Goal: Information Seeking & Learning: Learn about a topic

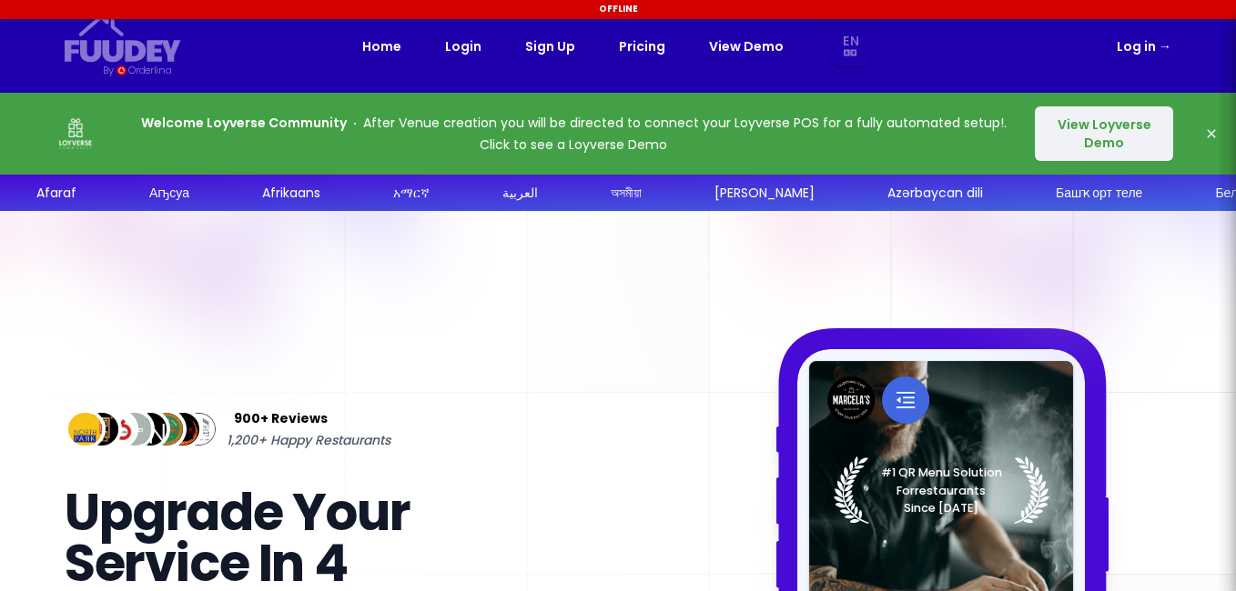
select select "en"
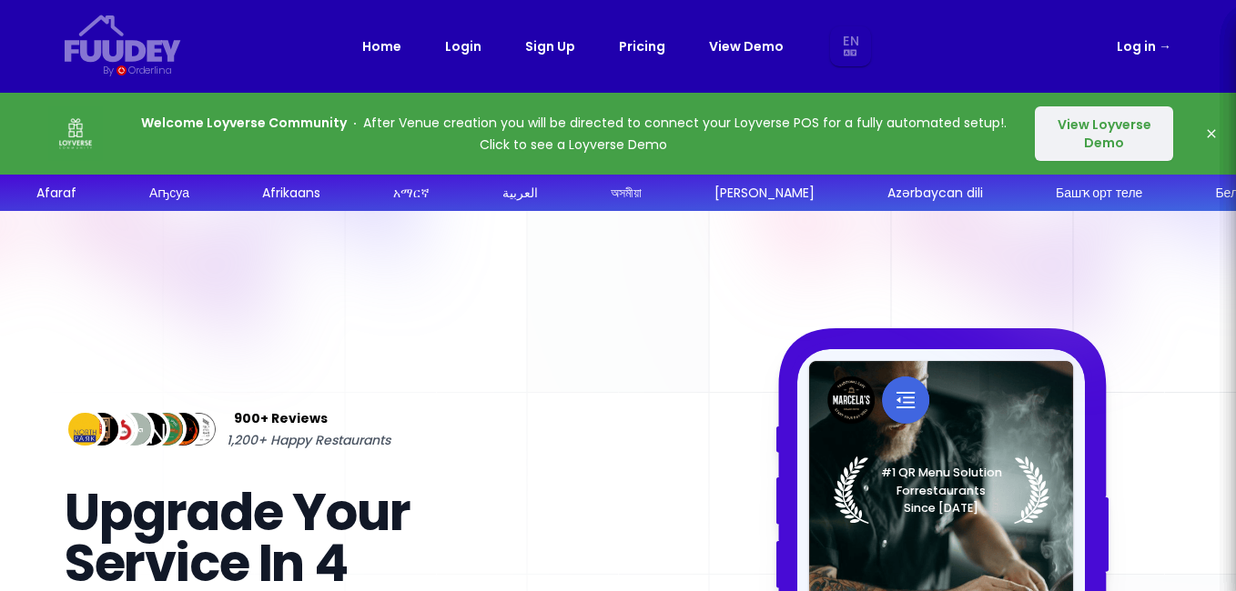
select select "en"
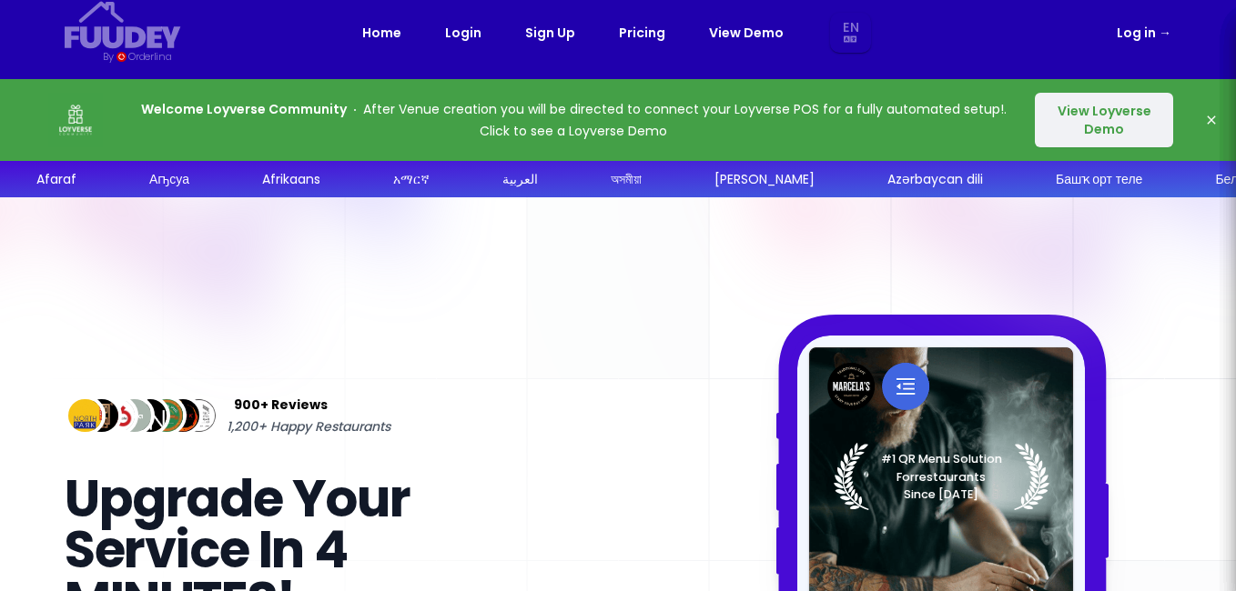
scroll to position [15, 0]
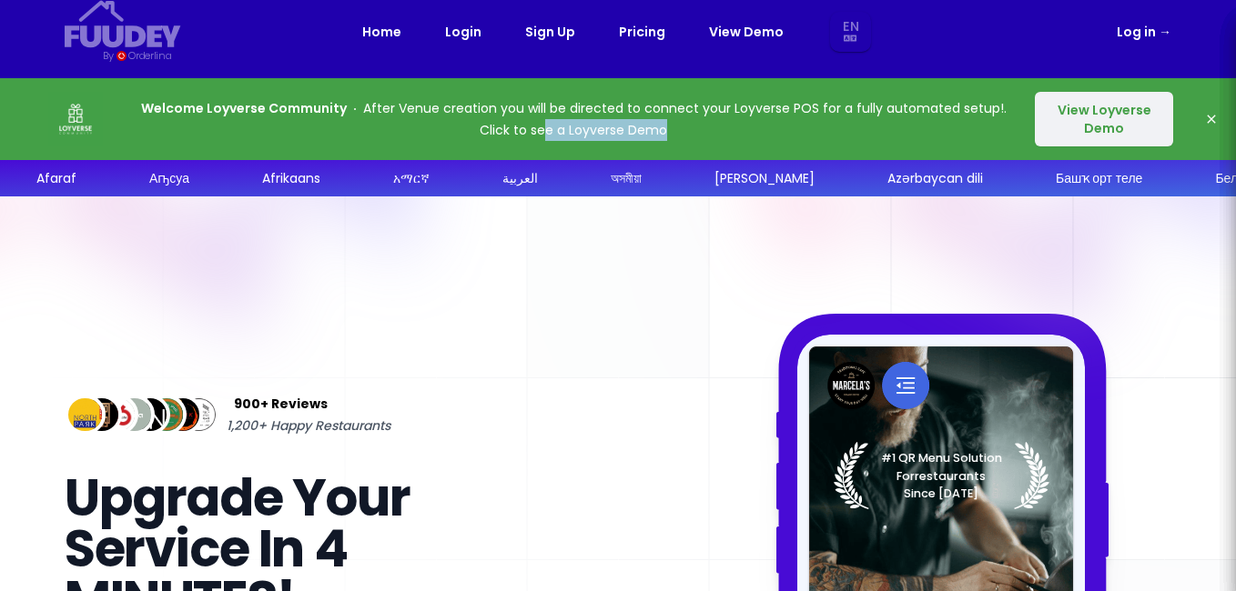
drag, startPoint x: 570, startPoint y: 138, endPoint x: 680, endPoint y: 137, distance: 110.1
click at [680, 137] on p "Welcome Loyverse Community After Venue creation you will be directed to connect…" at bounding box center [573, 119] width 870 height 44
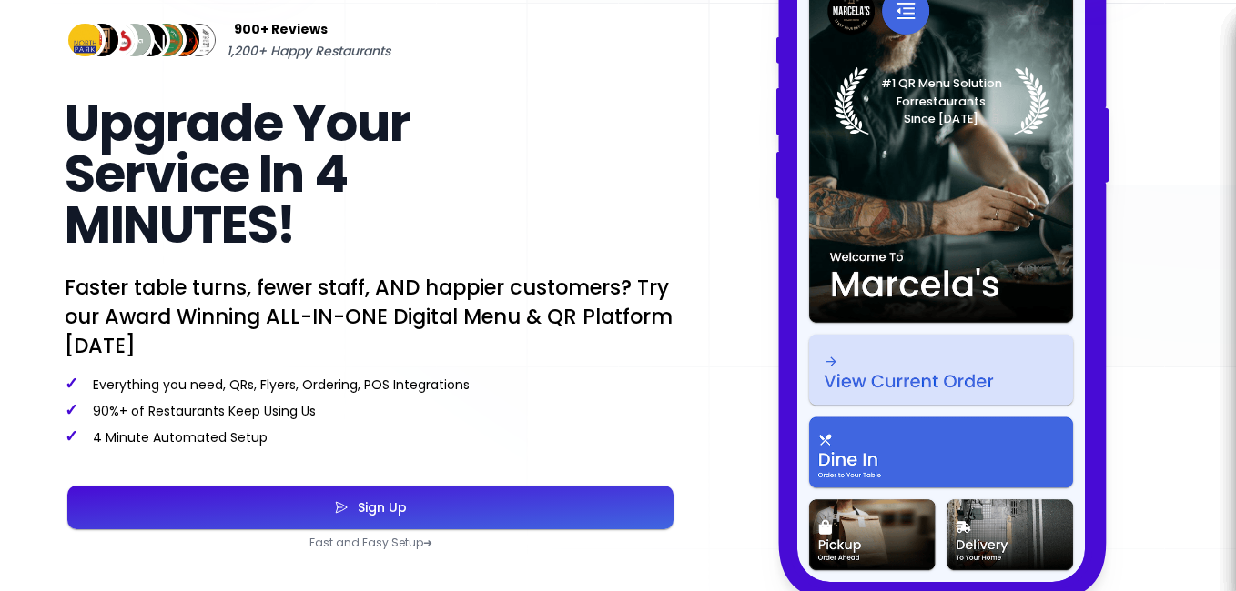
select select "en"
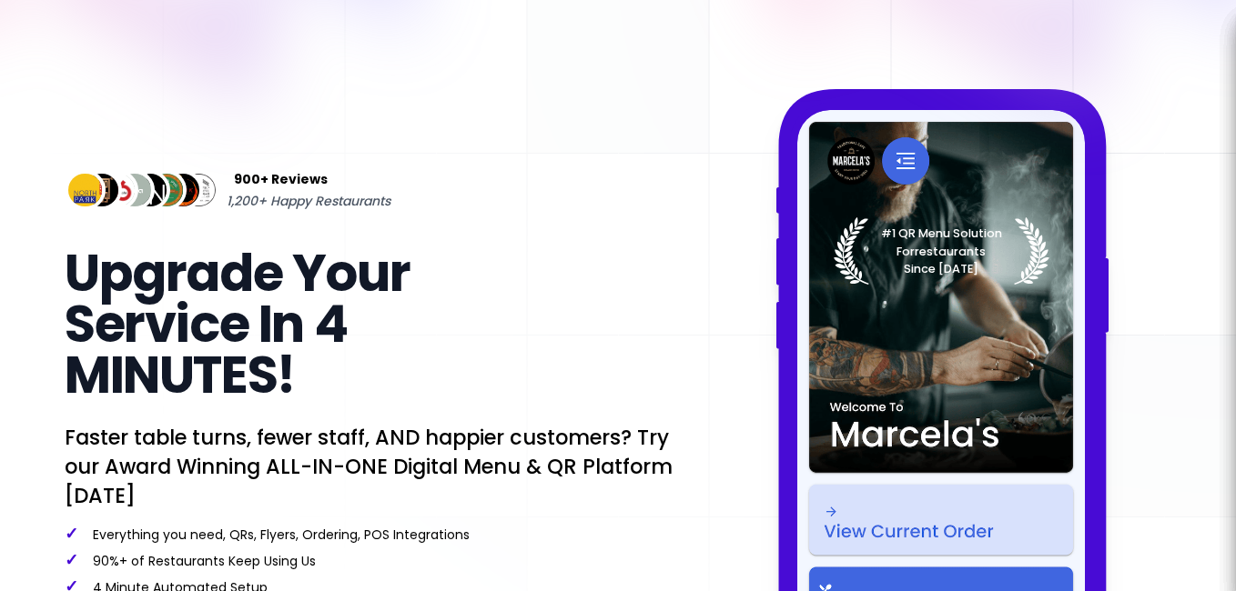
scroll to position [0, 0]
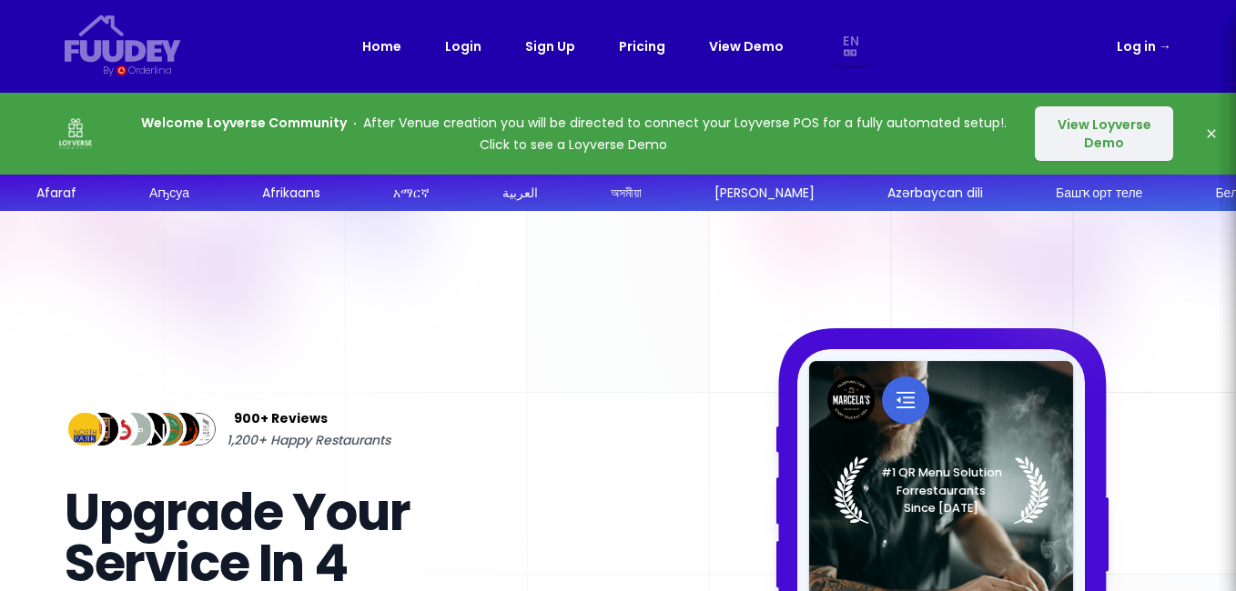
click at [647, 47] on link "Pricing" at bounding box center [642, 46] width 46 height 22
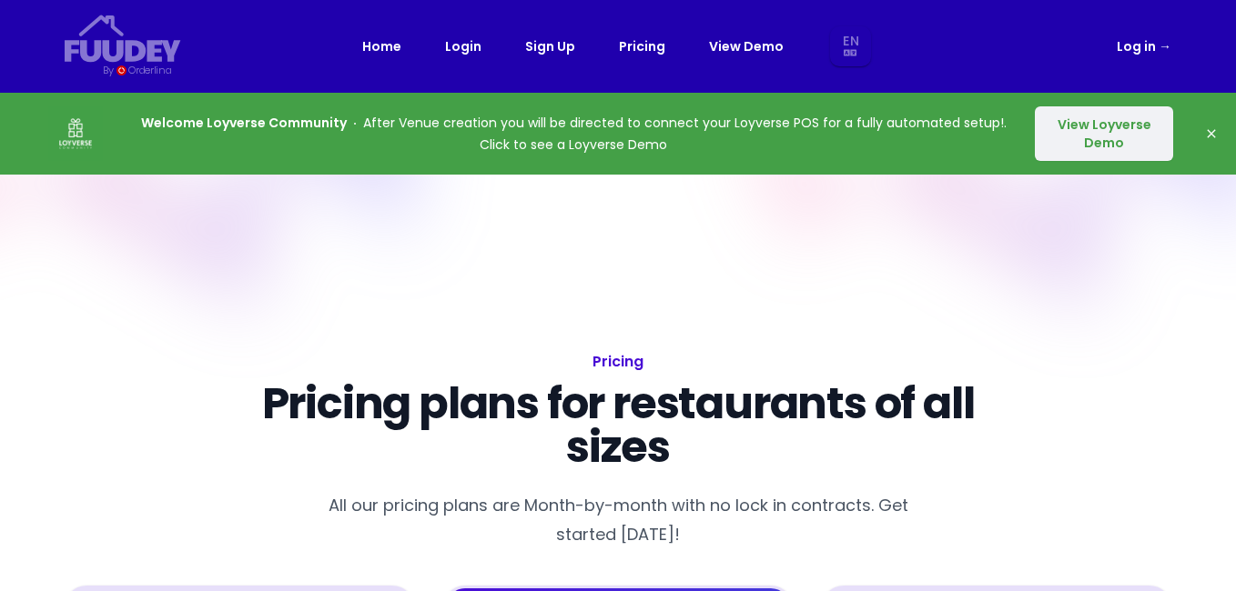
select select "en"
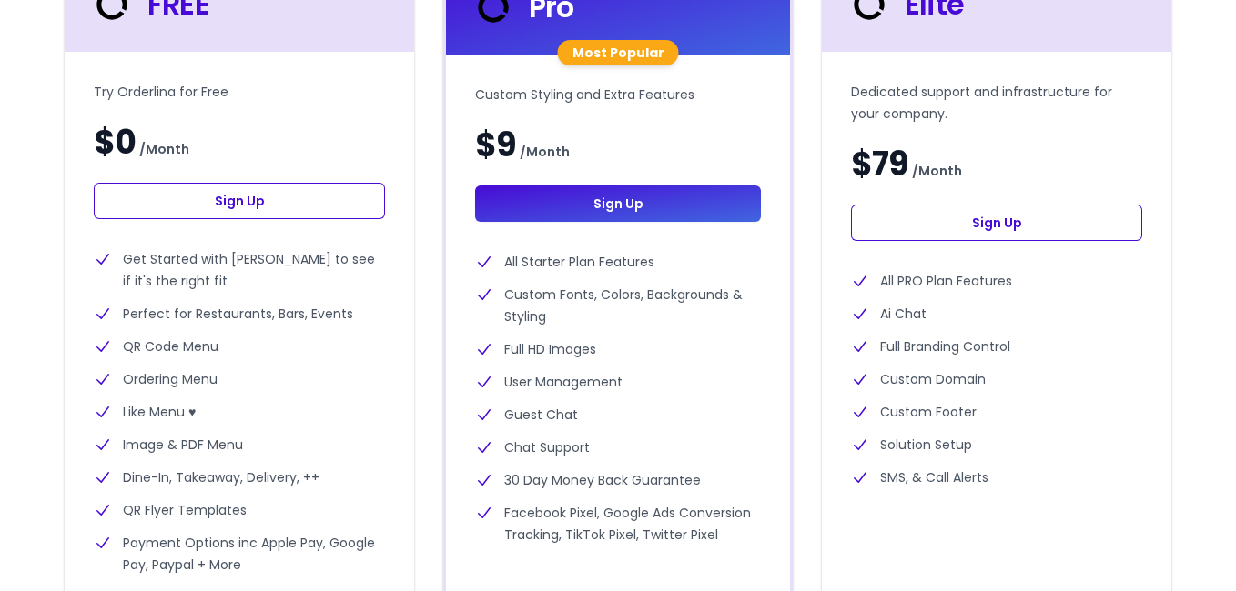
scroll to position [636, 0]
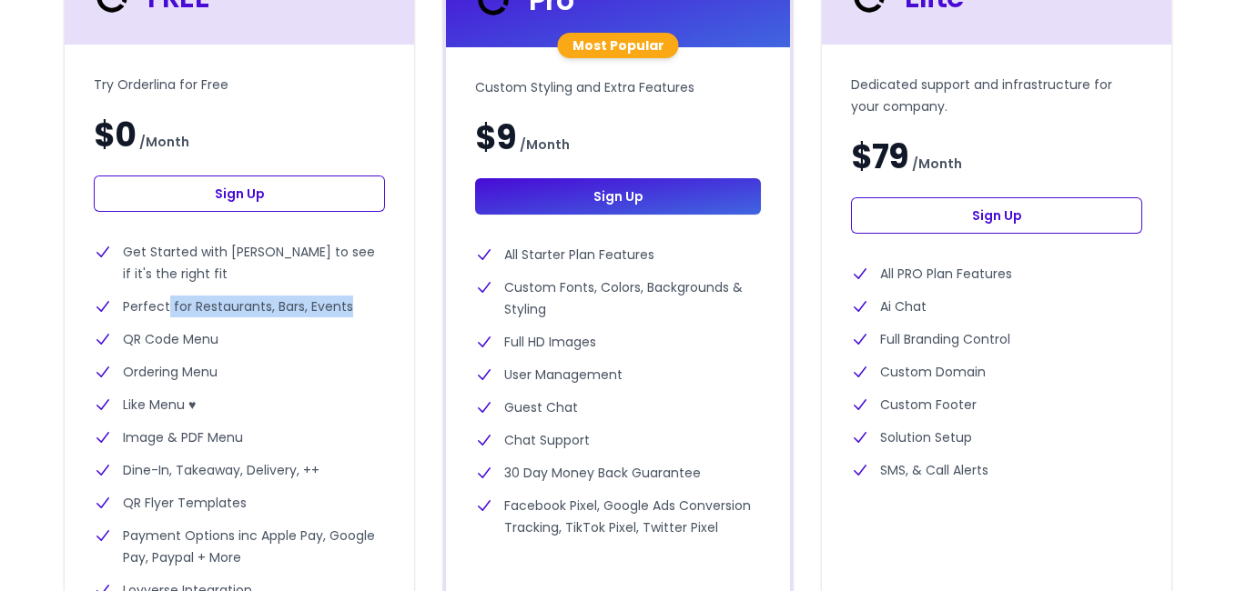
drag, startPoint x: 234, startPoint y: 305, endPoint x: 239, endPoint y: 344, distance: 39.5
click at [239, 344] on ul "Get Started with Orderlina to see if it's the right fit Perfect for Restaurants…" at bounding box center [239, 421] width 291 height 360
drag, startPoint x: 239, startPoint y: 344, endPoint x: 222, endPoint y: 378, distance: 37.8
click at [222, 378] on li "Ordering Menu" at bounding box center [239, 372] width 291 height 22
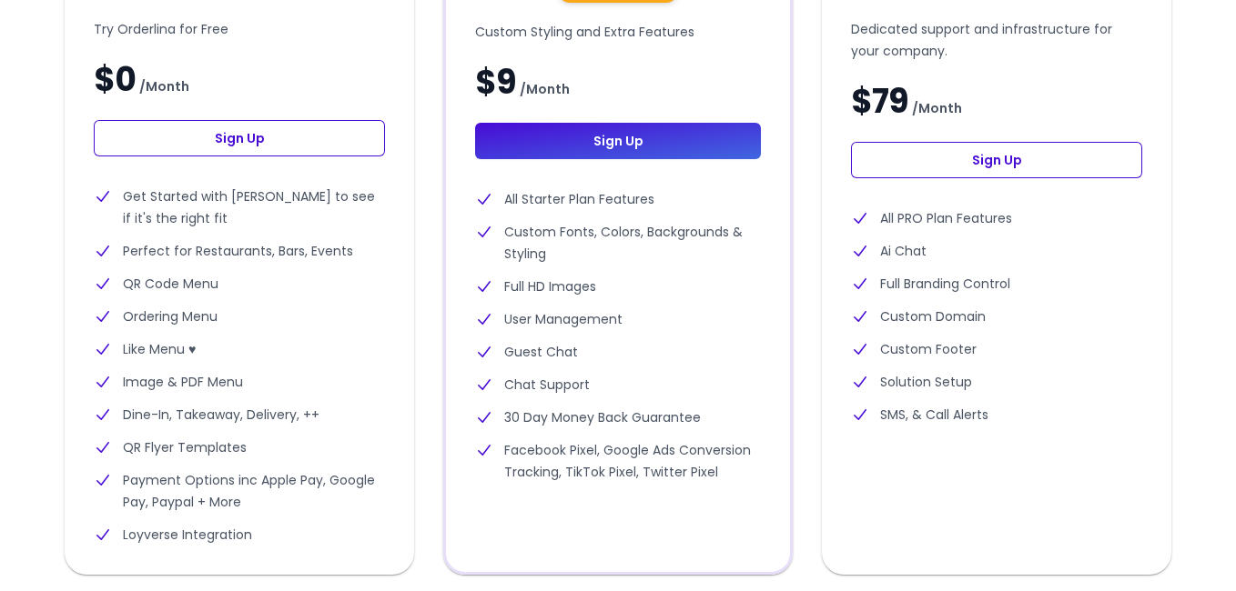
scroll to position [694, 0]
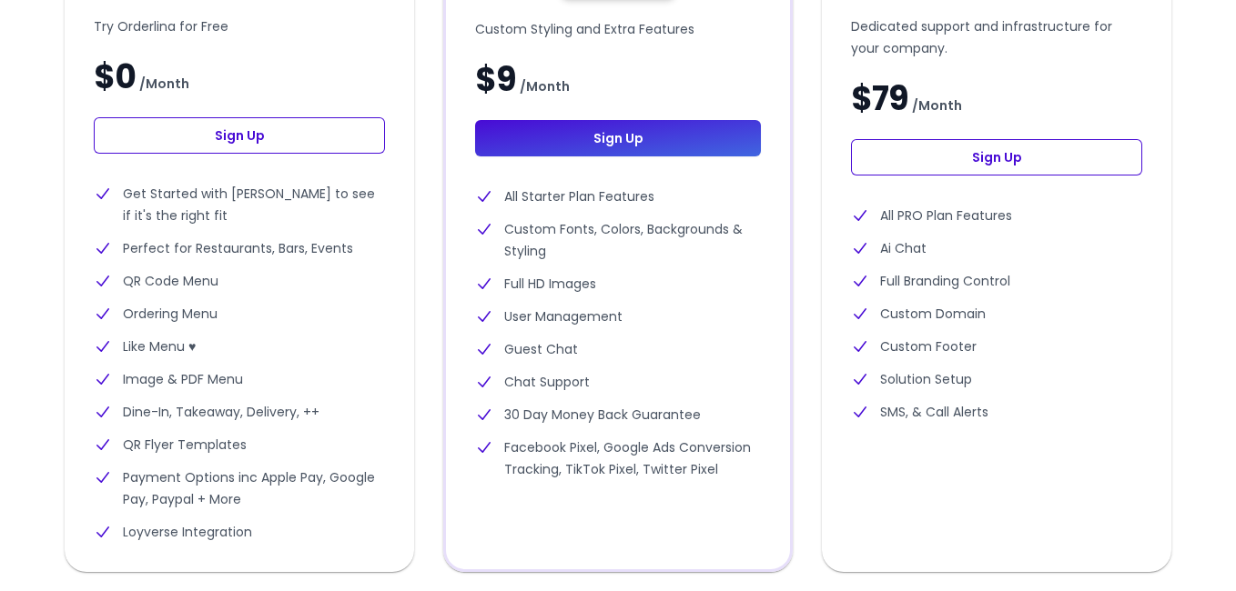
drag, startPoint x: 223, startPoint y: 437, endPoint x: 247, endPoint y: 437, distance: 24.6
click at [247, 437] on ul "Get Started with Orderlina to see if it's the right fit Perfect for Restaurants…" at bounding box center [239, 363] width 291 height 360
drag, startPoint x: 194, startPoint y: 405, endPoint x: 268, endPoint y: 407, distance: 73.7
click at [268, 407] on li "Dine-In, Takeaway, Delivery, ++" at bounding box center [239, 412] width 291 height 22
drag, startPoint x: 268, startPoint y: 407, endPoint x: 196, endPoint y: 375, distance: 78.6
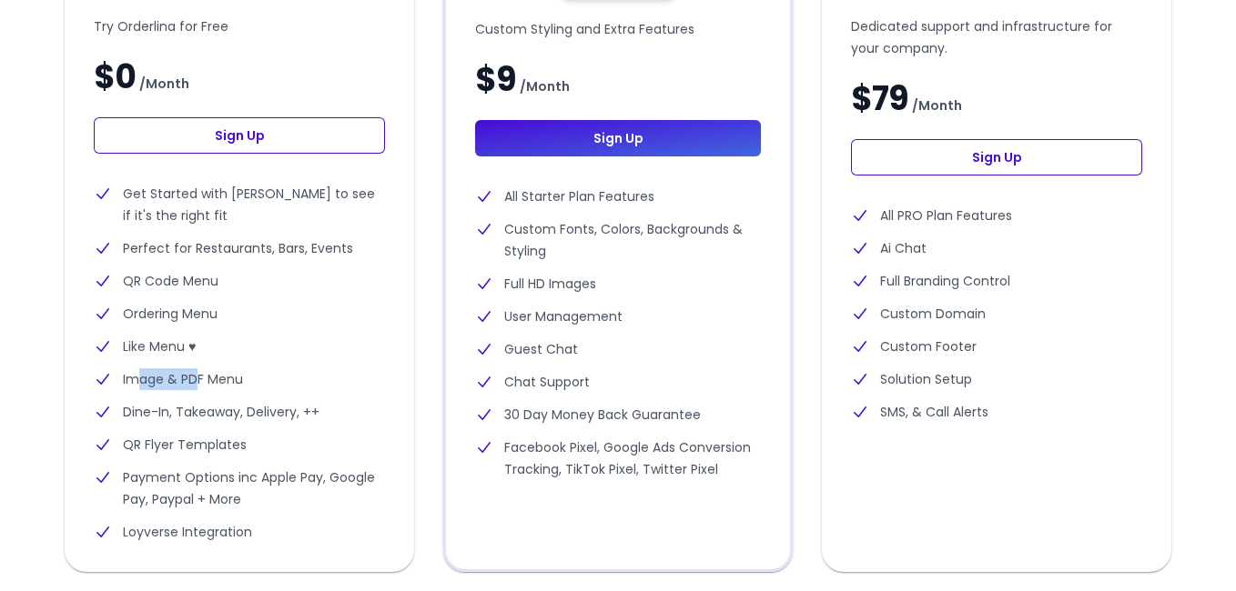
click at [196, 375] on li "Image & PDF Menu" at bounding box center [239, 380] width 291 height 22
drag, startPoint x: 196, startPoint y: 375, endPoint x: 214, endPoint y: 467, distance: 93.7
click at [214, 467] on li "Payment Options inc Apple Pay, Google Pay, Paypal + More" at bounding box center [239, 489] width 291 height 44
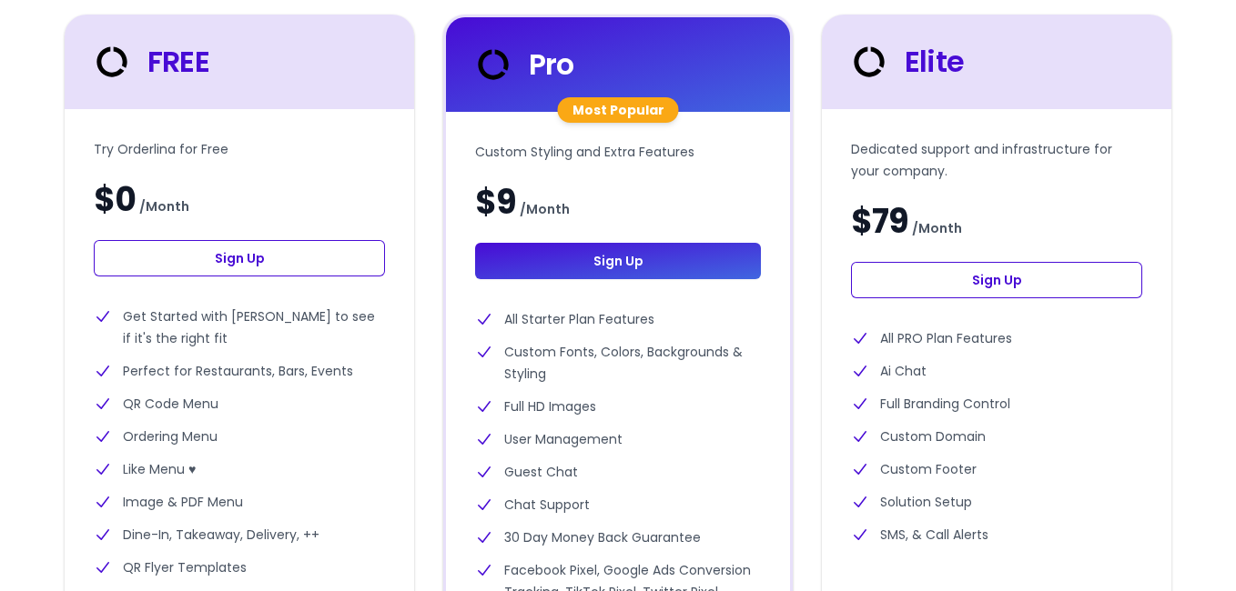
scroll to position [571, 0]
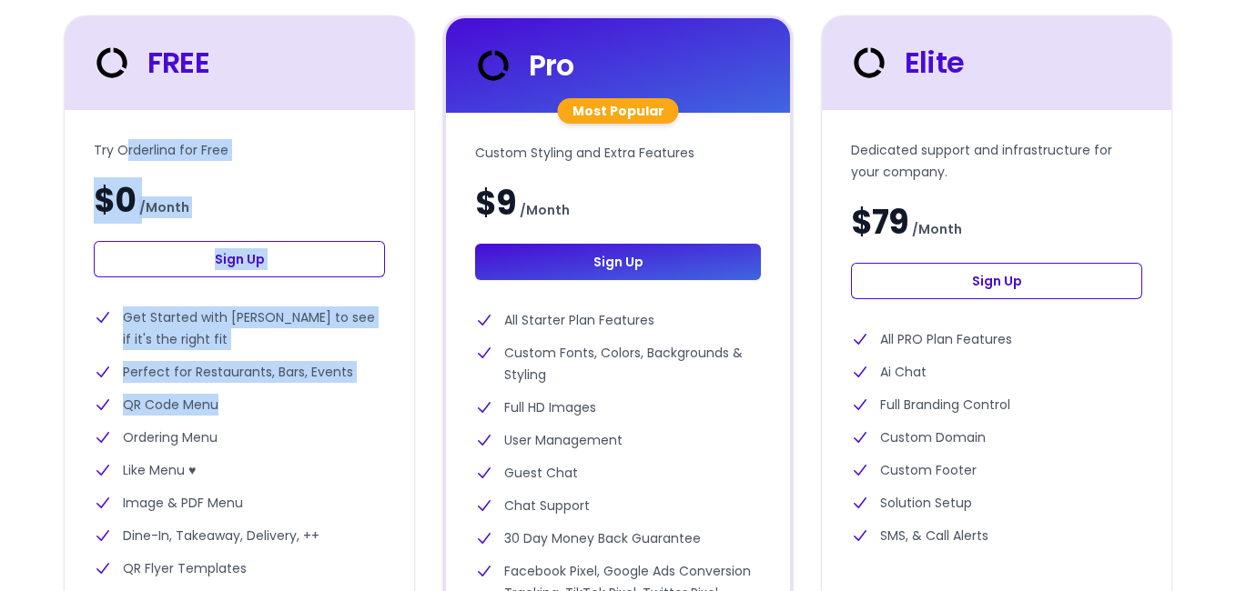
drag, startPoint x: 122, startPoint y: 148, endPoint x: 319, endPoint y: 428, distance: 342.1
click at [319, 428] on div "Try Orderlina for Free $0 / Month Sign Up Get Started with Orderlina to see if …" at bounding box center [239, 403] width 349 height 586
click at [319, 428] on li "Ordering Menu" at bounding box center [239, 438] width 291 height 22
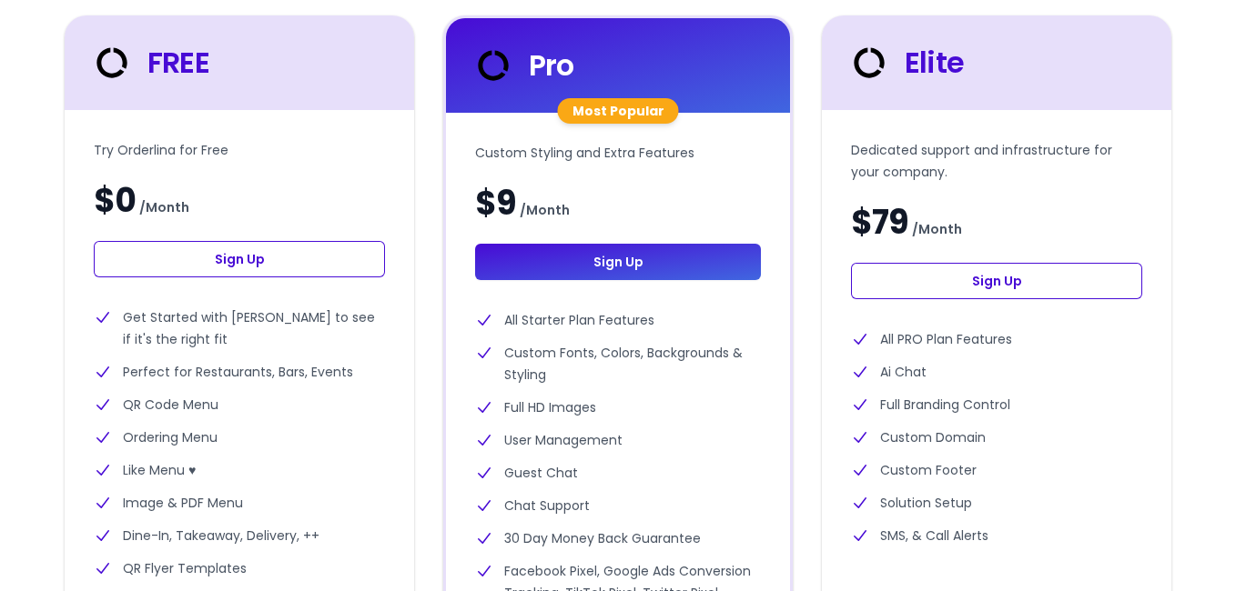
click at [112, 76] on div at bounding box center [118, 63] width 57 height 44
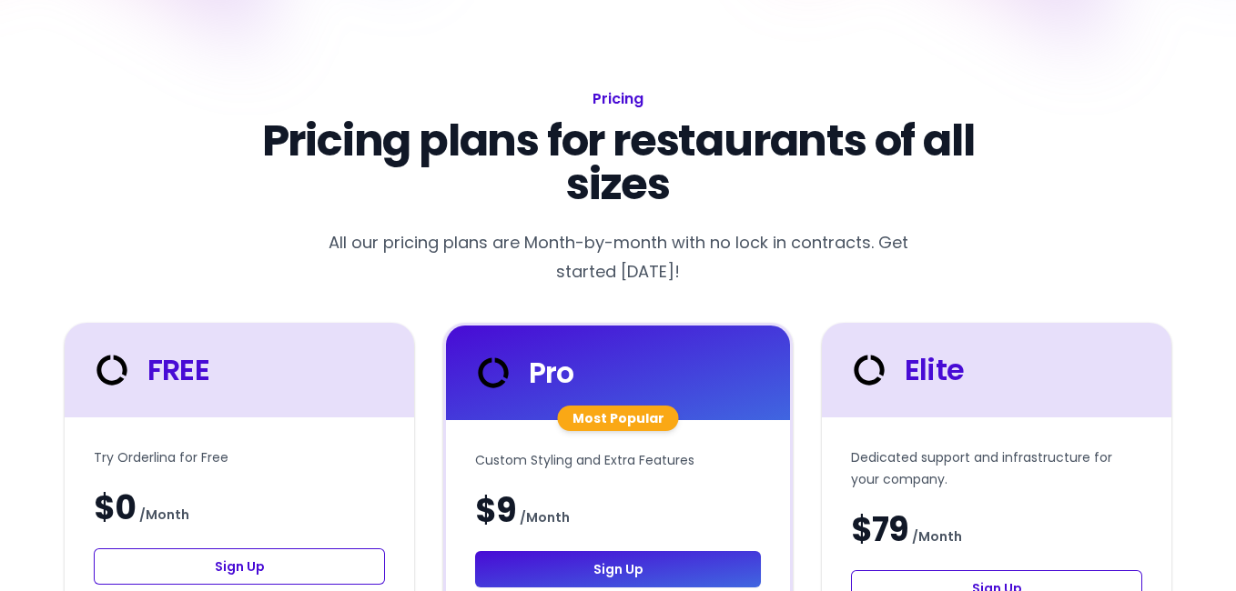
scroll to position [0, 0]
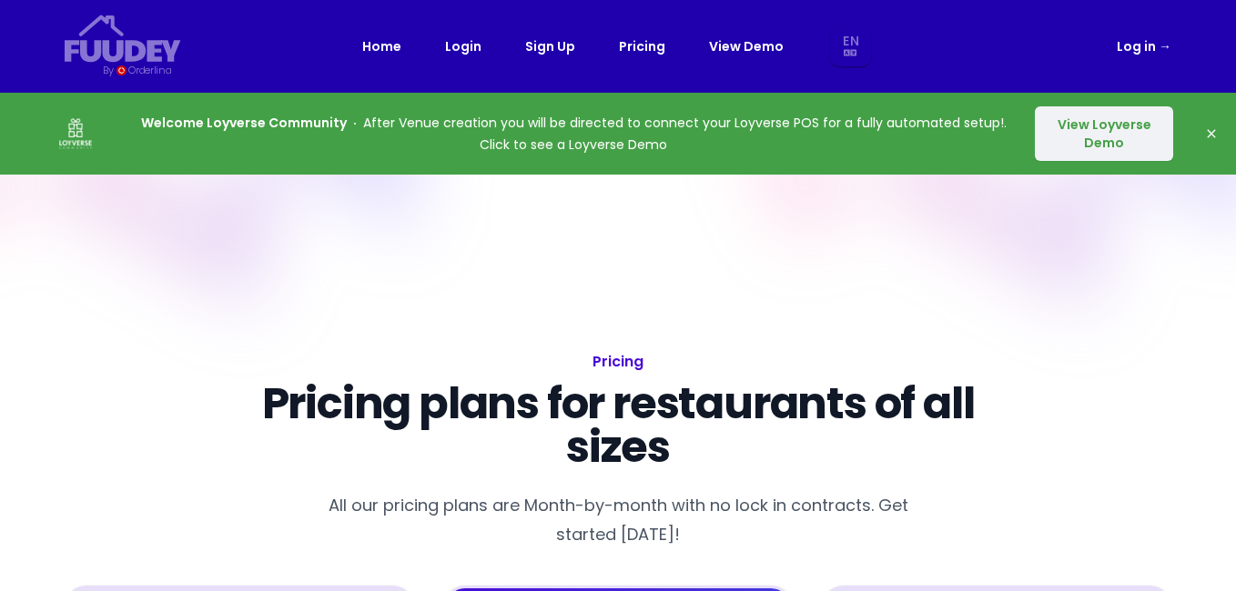
select select "en"
